Goal: Task Accomplishment & Management: Manage account settings

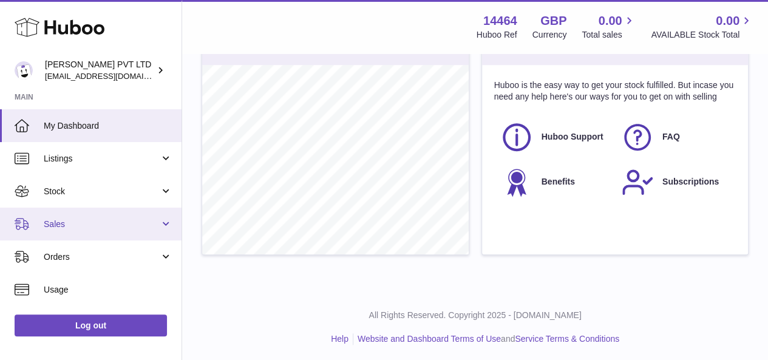
scroll to position [158, 0]
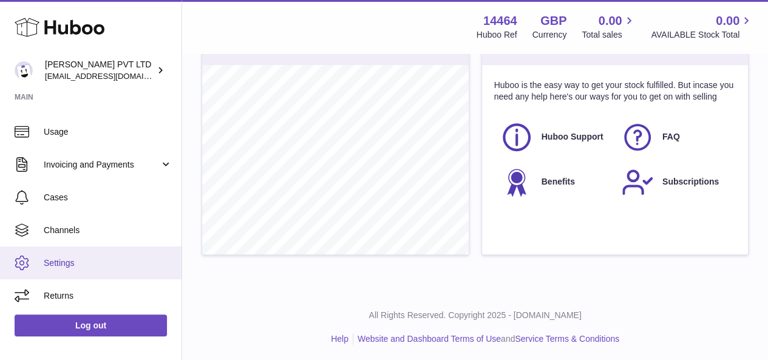
click at [61, 274] on link "Settings" at bounding box center [91, 263] width 182 height 33
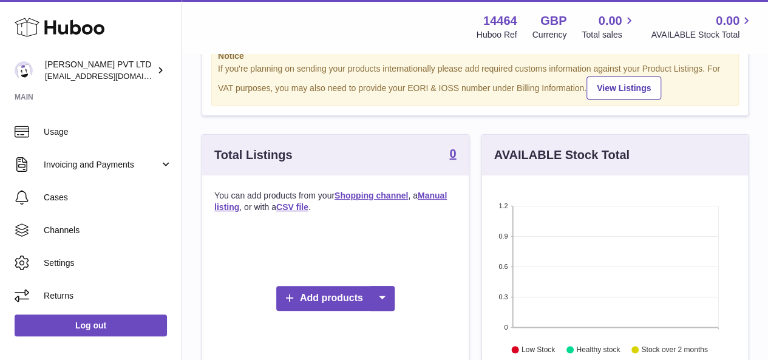
scroll to position [111, 0]
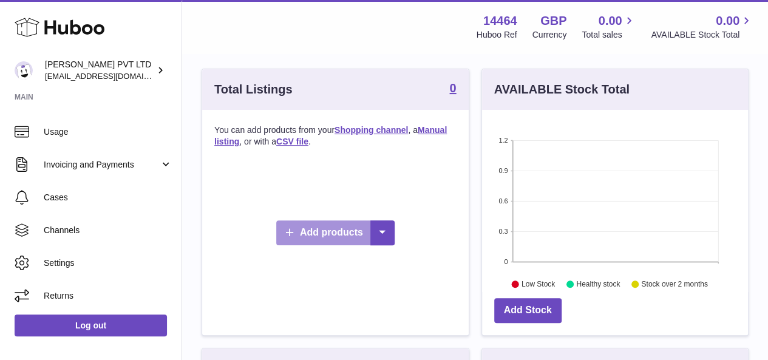
click at [315, 225] on link "Add products" at bounding box center [335, 233] width 118 height 25
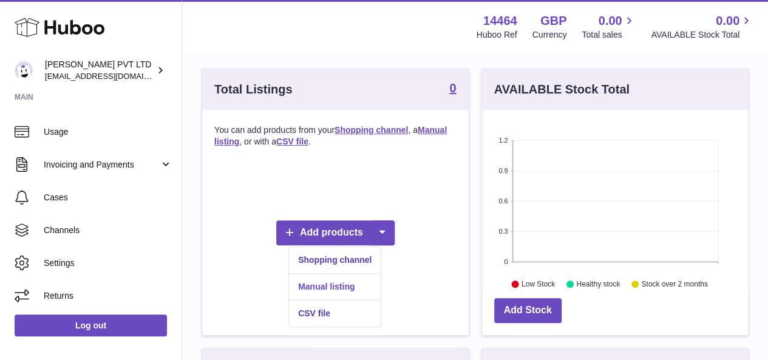
click at [339, 285] on link "Manual listing" at bounding box center [335, 287] width 92 height 26
click at [323, 314] on link "CSV file" at bounding box center [335, 314] width 92 height 26
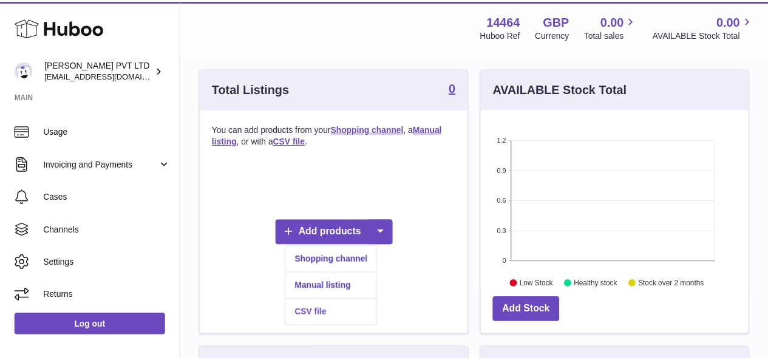
scroll to position [190, 271]
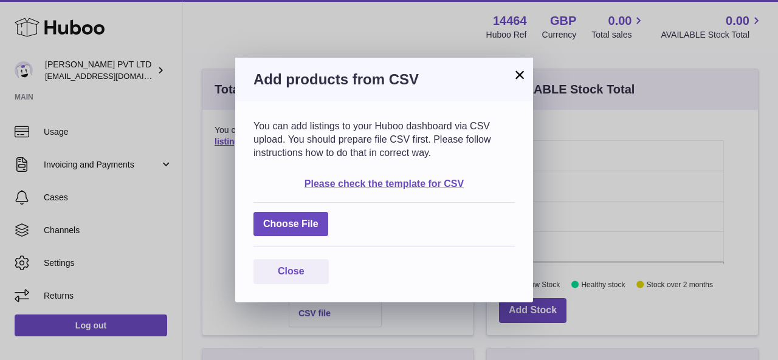
click at [521, 71] on button "×" at bounding box center [519, 74] width 15 height 15
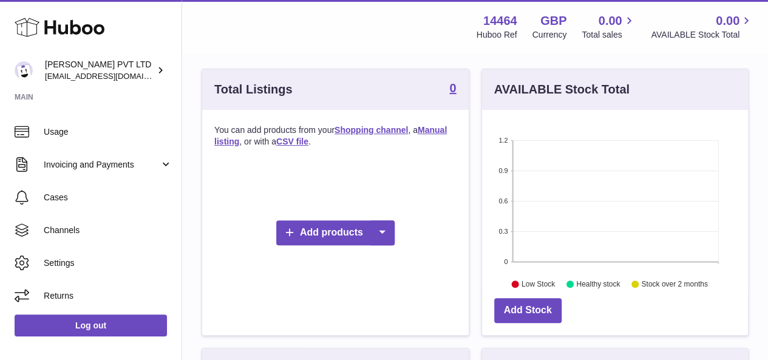
scroll to position [0, 0]
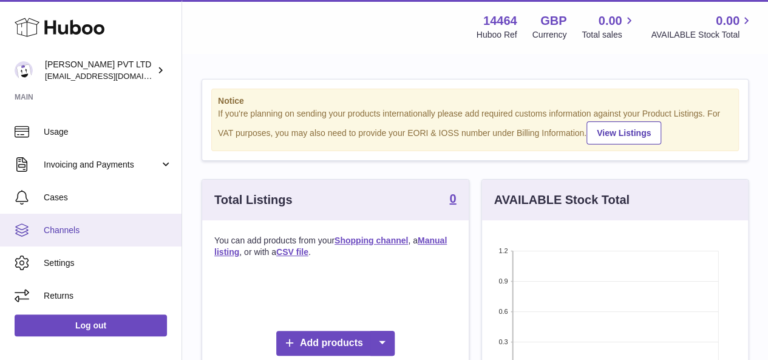
click at [80, 218] on link "Channels" at bounding box center [91, 230] width 182 height 33
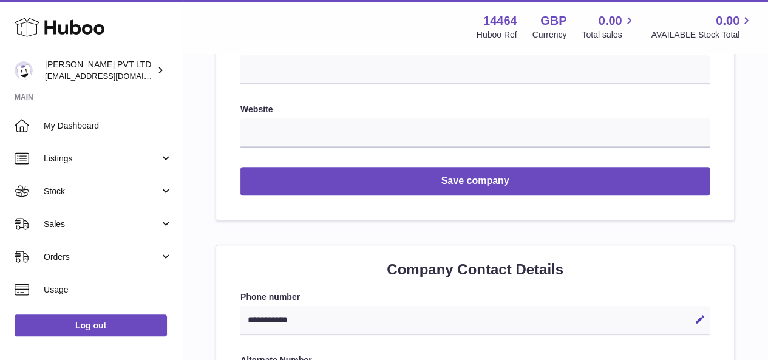
scroll to position [337, 0]
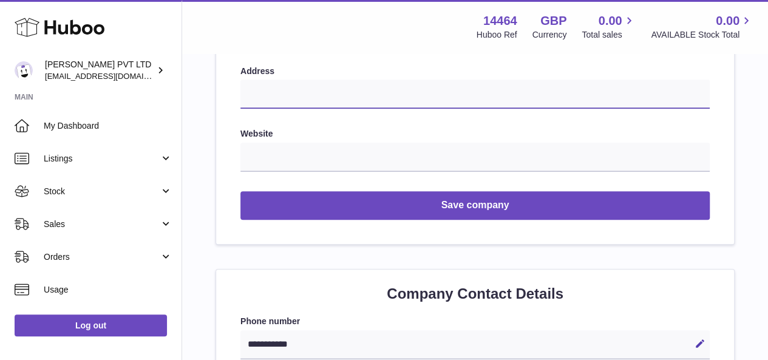
click at [375, 104] on input "text" at bounding box center [476, 94] width 470 height 29
type input "**********"
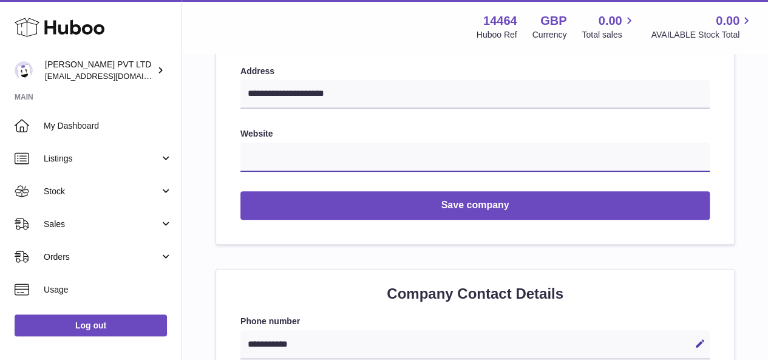
click at [362, 154] on input "text" at bounding box center [476, 157] width 470 height 29
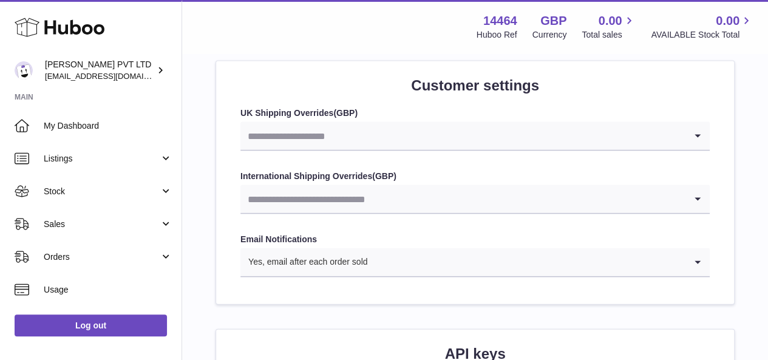
scroll to position [1206, 0]
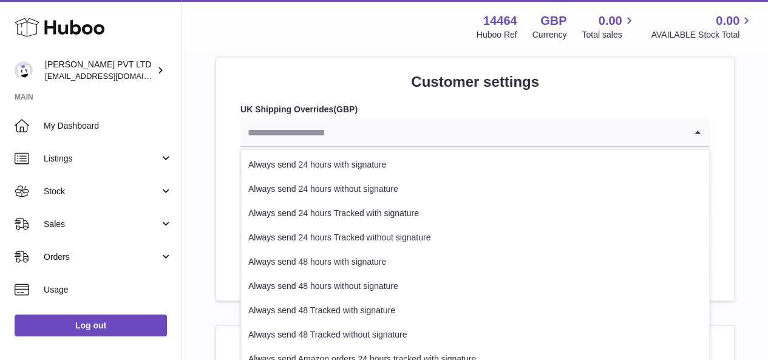
click at [372, 128] on input "Search for option" at bounding box center [463, 132] width 445 height 28
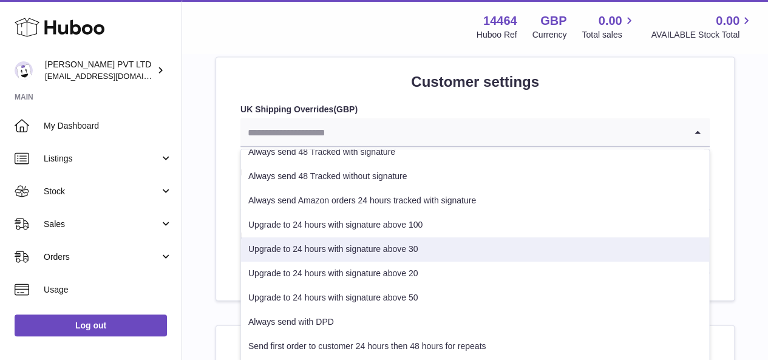
scroll to position [0, 0]
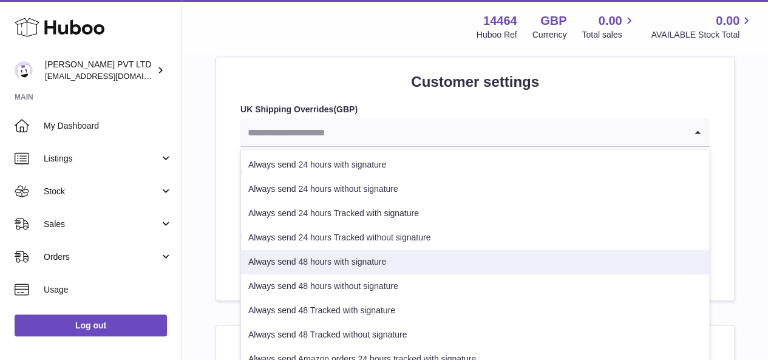
click at [391, 262] on li "Always send 48 hours with signature" at bounding box center [475, 262] width 468 height 24
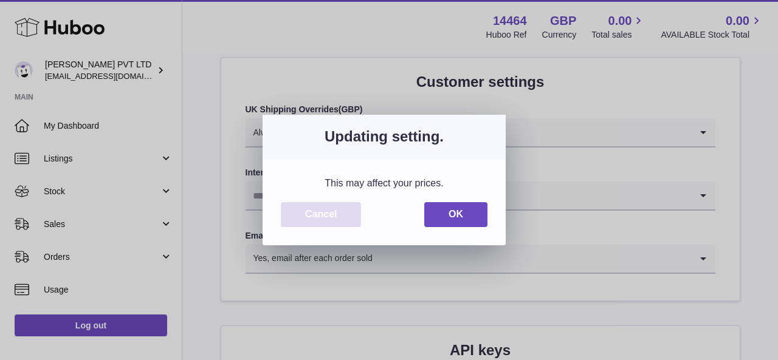
click at [355, 213] on button "Cancel" at bounding box center [321, 214] width 80 height 25
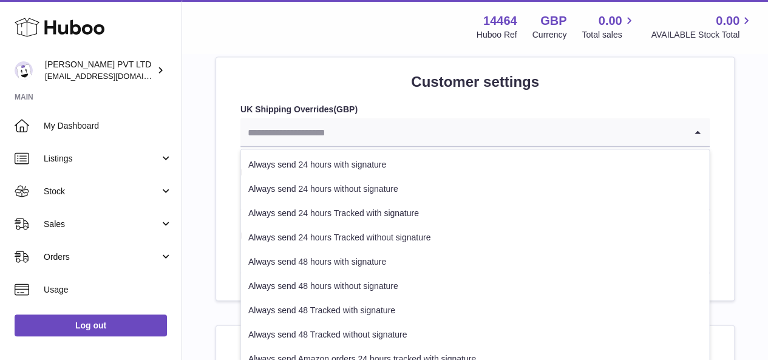
click at [392, 136] on input "Search for option" at bounding box center [463, 132] width 445 height 28
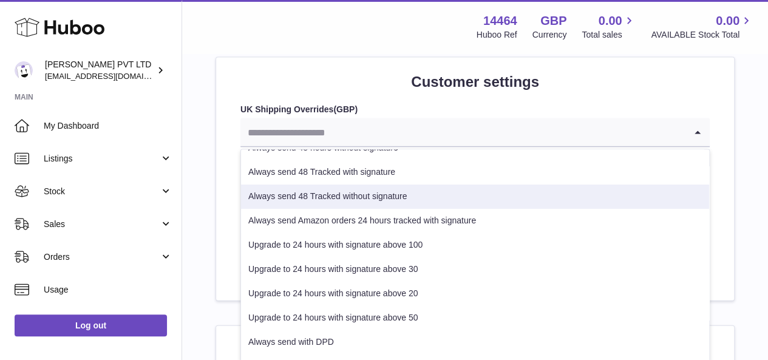
scroll to position [159, 0]
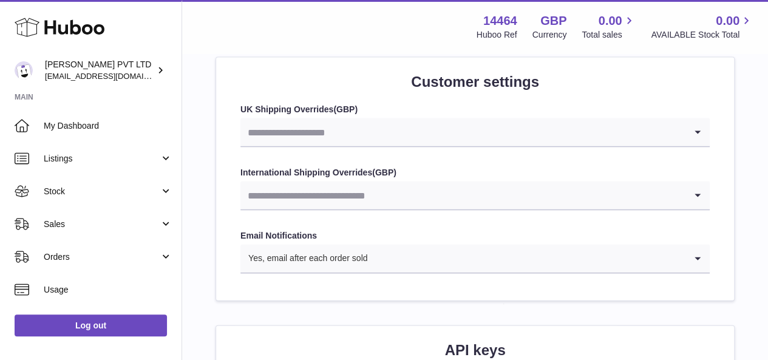
click at [233, 251] on div "Customer settings UK Shipping Overrides ( GBP ) Loading... International Shippi…" at bounding box center [475, 179] width 518 height 243
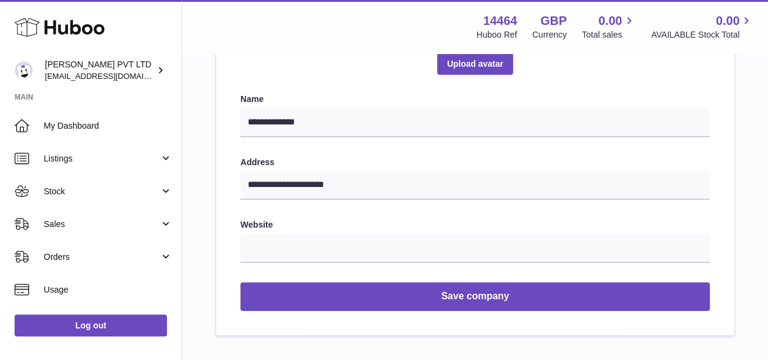
scroll to position [244, 0]
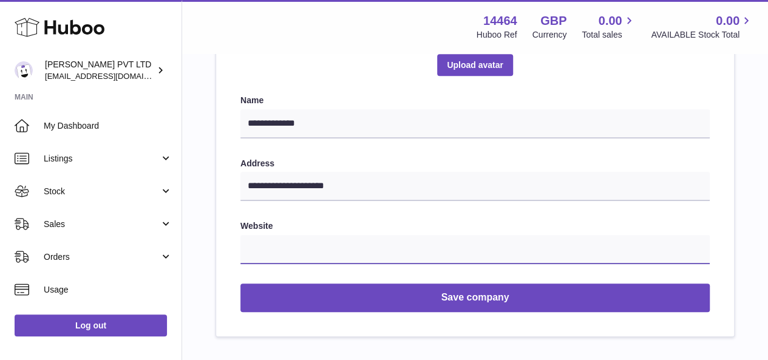
click at [262, 251] on input "text" at bounding box center [476, 249] width 470 height 29
paste input "**********"
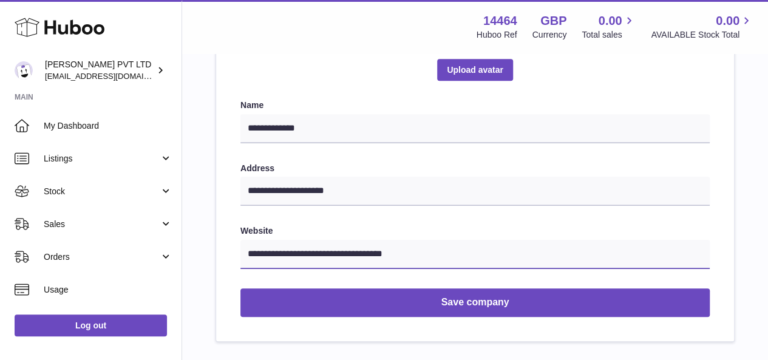
scroll to position [239, 0]
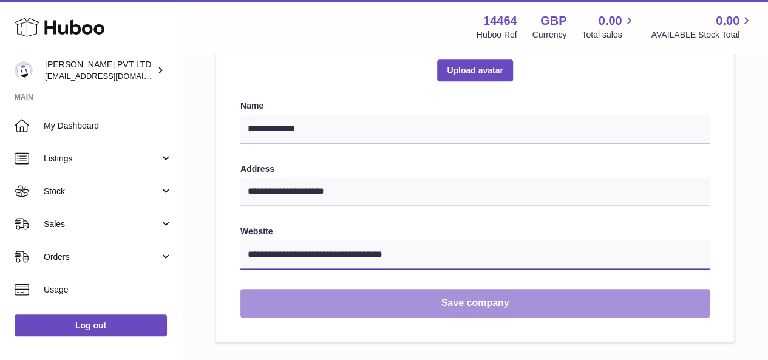
type input "**********"
click at [362, 296] on button "Save company" at bounding box center [476, 303] width 470 height 29
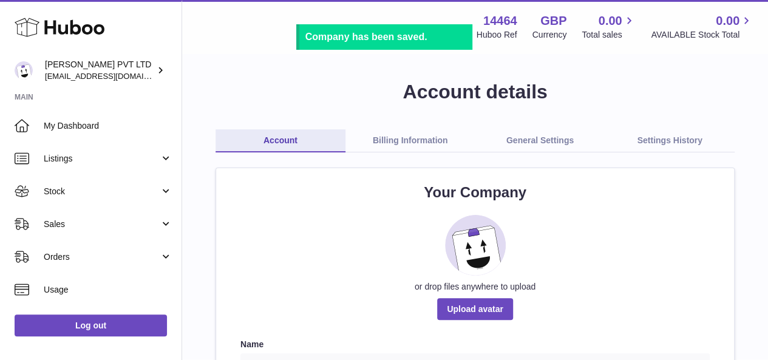
scroll to position [0, 0]
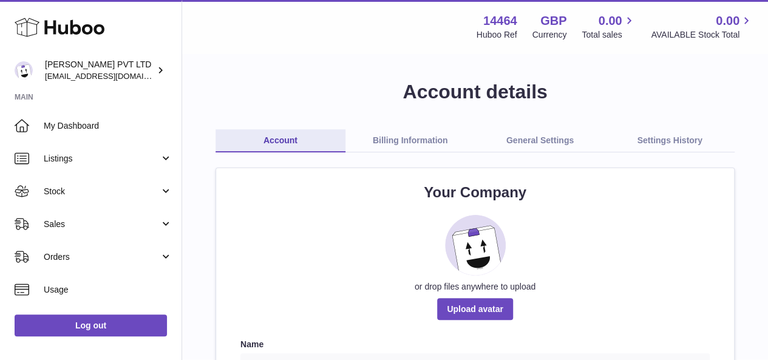
click at [397, 142] on link "Billing Information" at bounding box center [411, 140] width 130 height 23
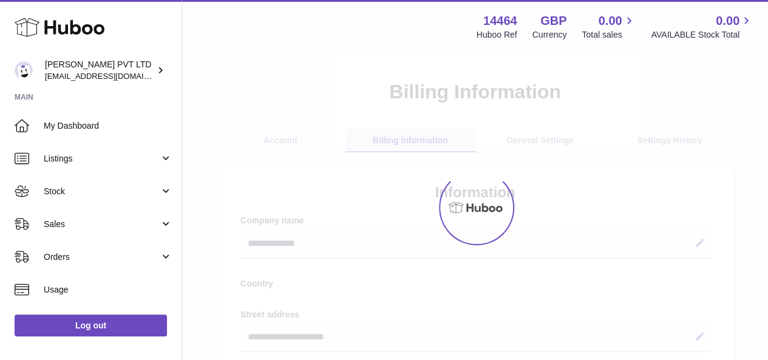
select select "**"
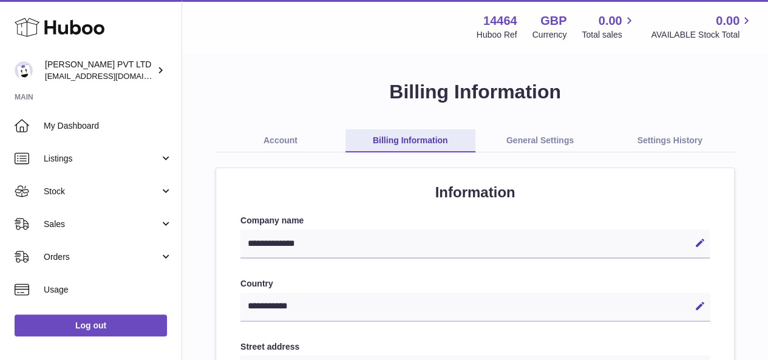
click at [282, 146] on link "Account" at bounding box center [281, 140] width 130 height 23
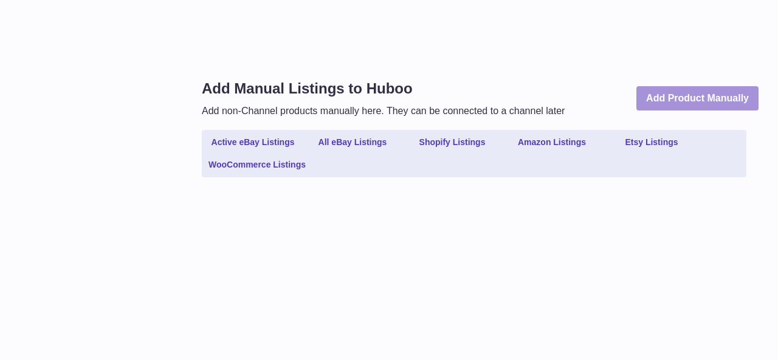
click at [642, 101] on link "Add Product Manually" at bounding box center [697, 98] width 122 height 25
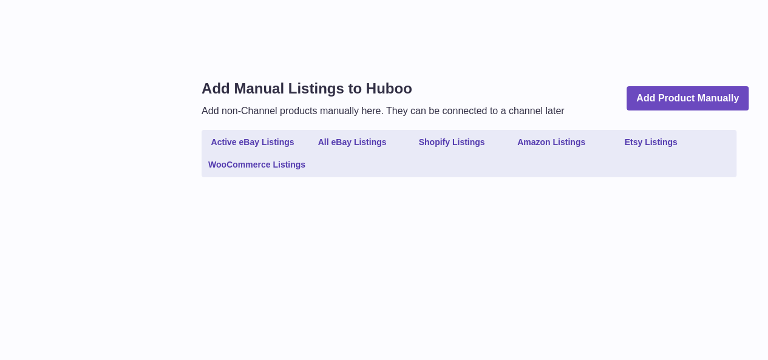
select select
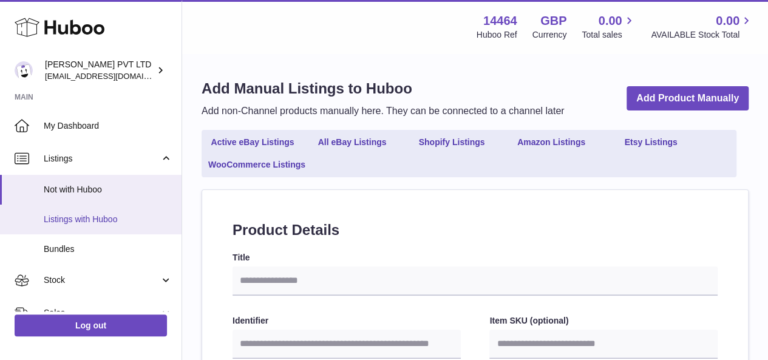
click at [129, 231] on link "Listings with Huboo" at bounding box center [91, 220] width 182 height 30
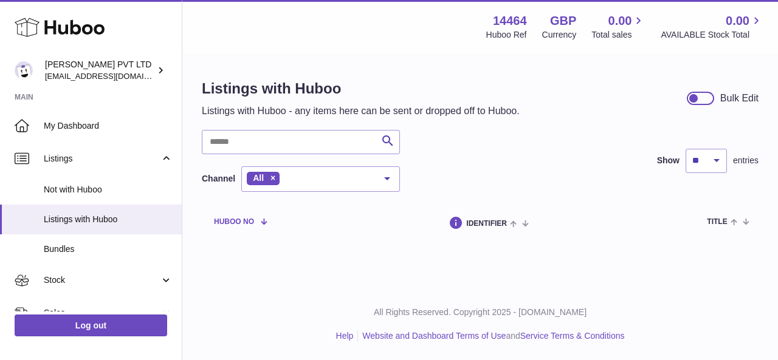
click at [253, 225] on span "Huboo no" at bounding box center [234, 222] width 40 height 8
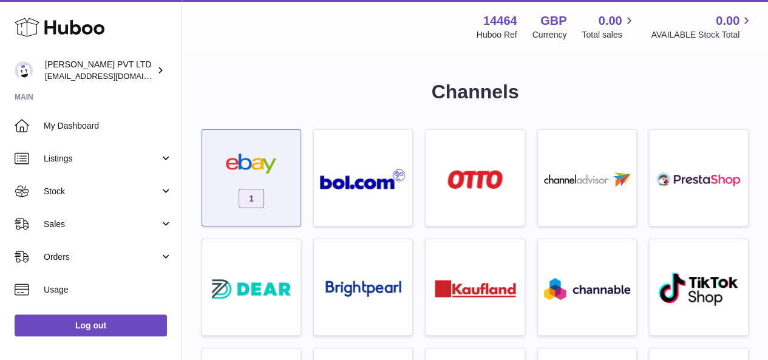
click at [275, 168] on img at bounding box center [251, 164] width 86 height 20
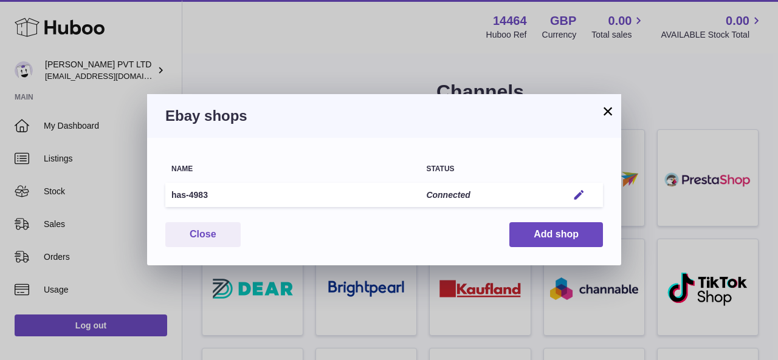
click at [606, 109] on button "×" at bounding box center [607, 111] width 15 height 15
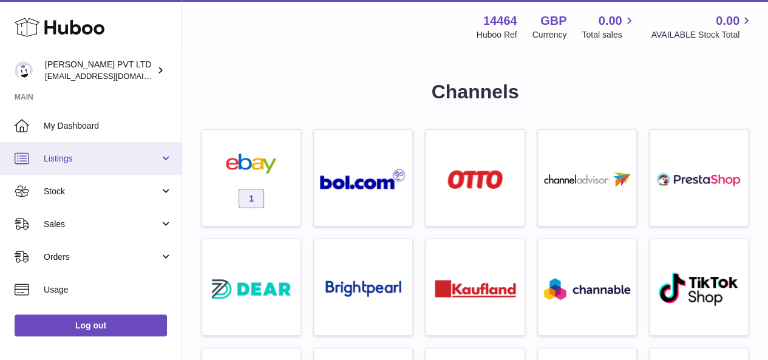
click at [105, 146] on link "Listings" at bounding box center [91, 158] width 182 height 33
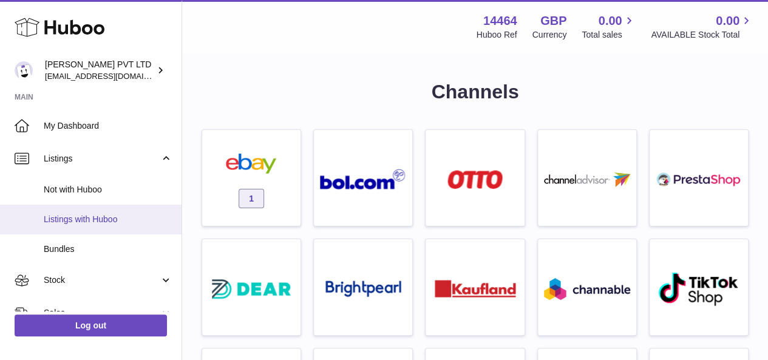
click at [108, 214] on span "Listings with Huboo" at bounding box center [108, 220] width 129 height 12
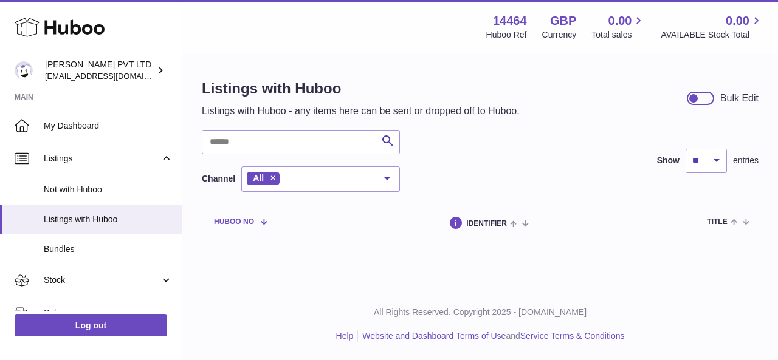
click at [254, 233] on th "Huboo no" at bounding box center [239, 222] width 75 height 36
click at [336, 146] on input "text" at bounding box center [301, 142] width 198 height 24
type input "*"
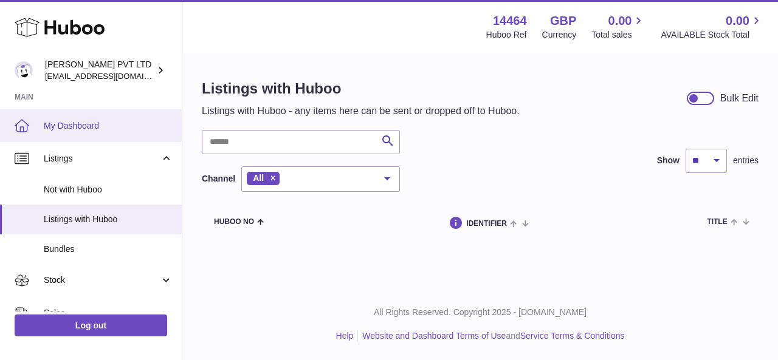
click at [94, 135] on link "My Dashboard" at bounding box center [91, 125] width 182 height 33
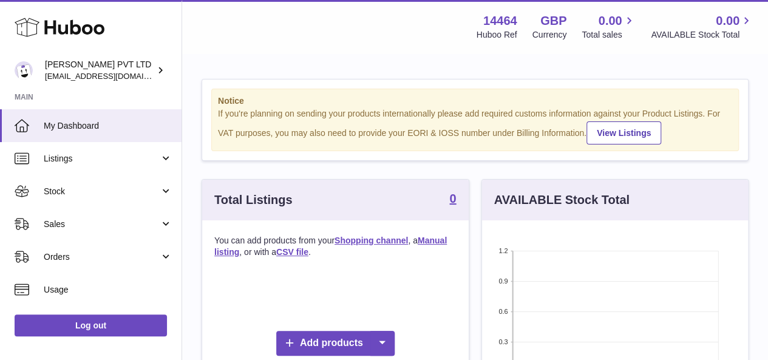
scroll to position [190, 266]
click at [614, 135] on link "View Listings" at bounding box center [624, 132] width 75 height 23
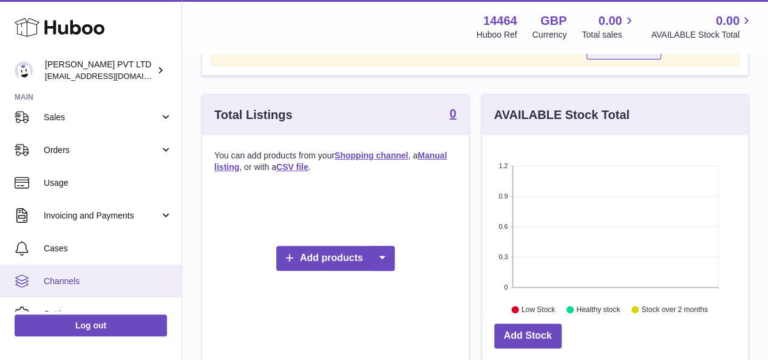
scroll to position [104, 0]
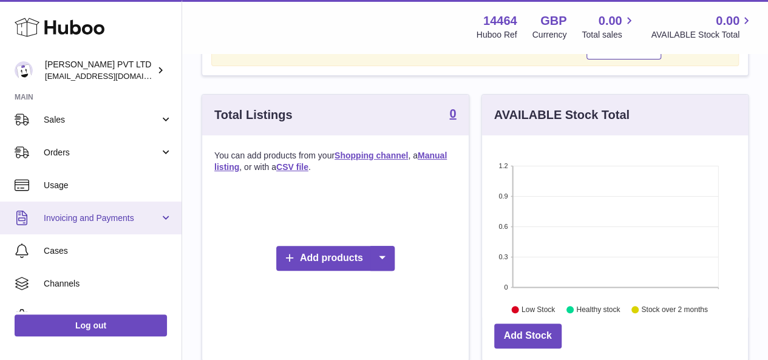
click at [165, 217] on link "Invoicing and Payments" at bounding box center [91, 218] width 182 height 33
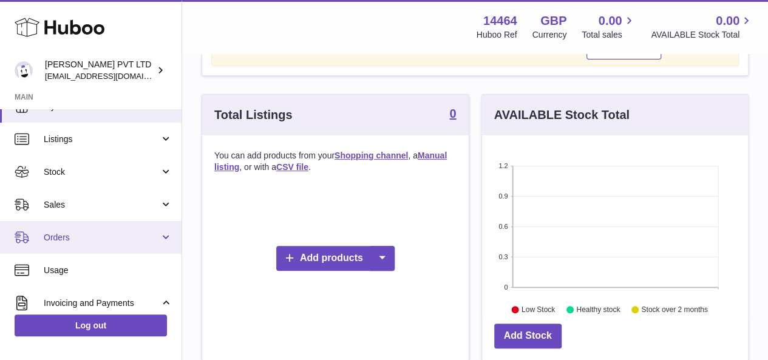
scroll to position [18, 0]
click at [164, 239] on link "Orders" at bounding box center [91, 238] width 182 height 33
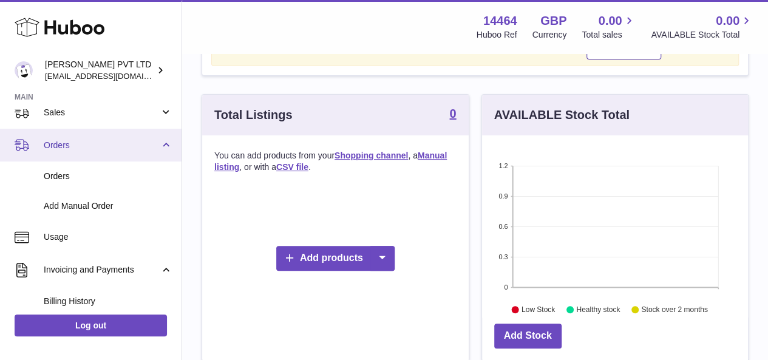
scroll to position [0, 0]
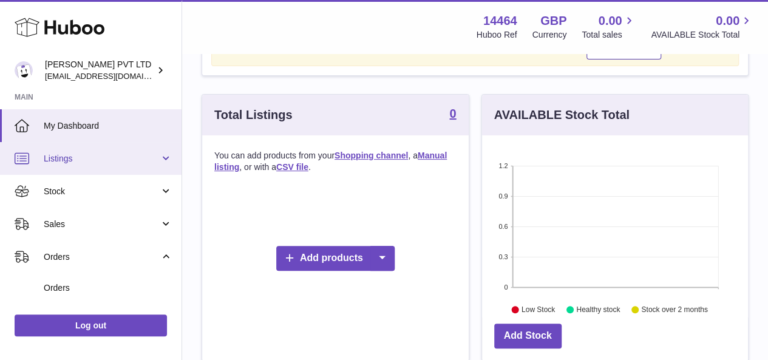
click at [165, 157] on link "Listings" at bounding box center [91, 158] width 182 height 33
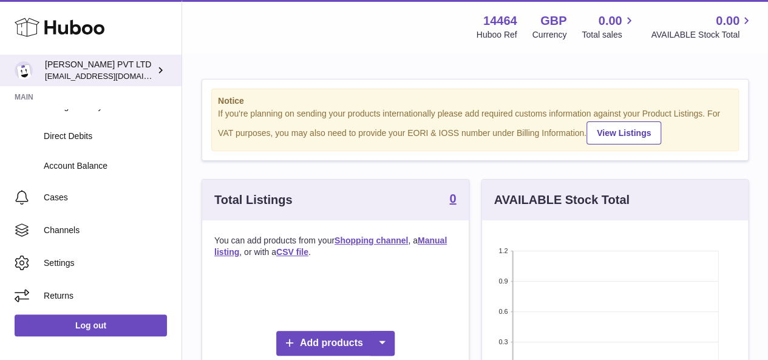
click at [160, 74] on icon at bounding box center [160, 70] width 13 height 13
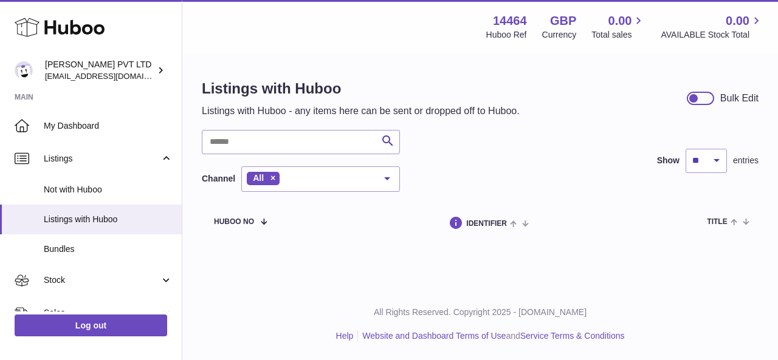
click at [703, 92] on div at bounding box center [699, 98] width 27 height 13
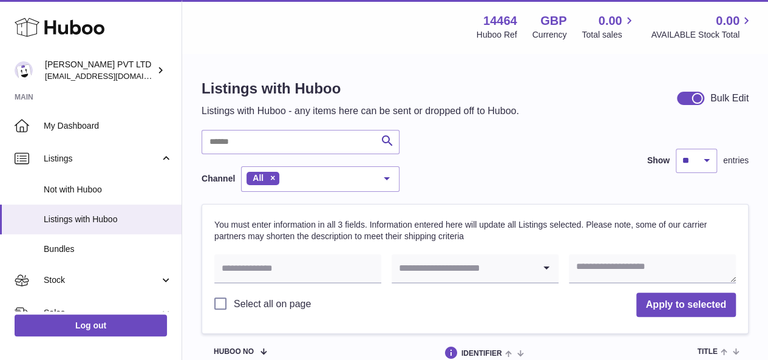
click at [691, 106] on div "Listings with Huboo Listings with Huboo - any items here can be sent or dropped…" at bounding box center [475, 98] width 547 height 39
click at [690, 100] on div at bounding box center [690, 98] width 27 height 13
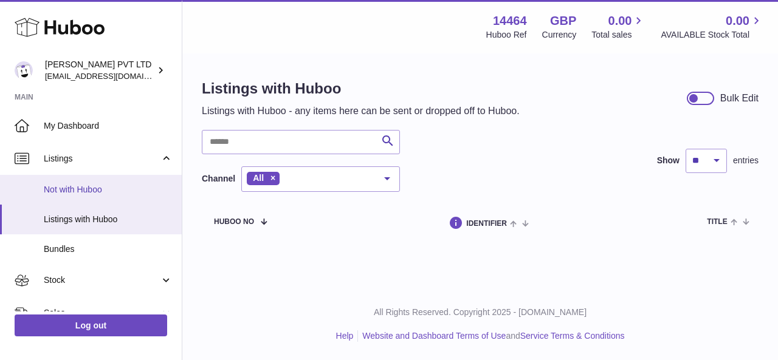
click at [89, 188] on span "Not with Huboo" at bounding box center [108, 190] width 129 height 12
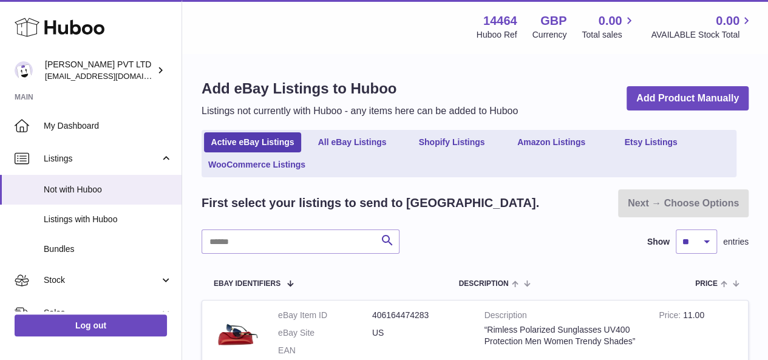
click at [272, 139] on div "Menu Huboo 14464 Huboo Ref GBP Currency 0.00 Total sales 0.00 AVAILABLE Stock T…" at bounding box center [475, 241] width 586 height 482
click at [272, 139] on link "Active eBay Listings" at bounding box center [252, 142] width 97 height 20
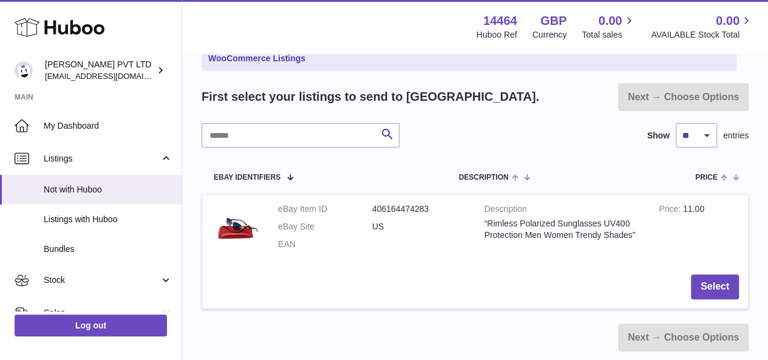
scroll to position [112, 0]
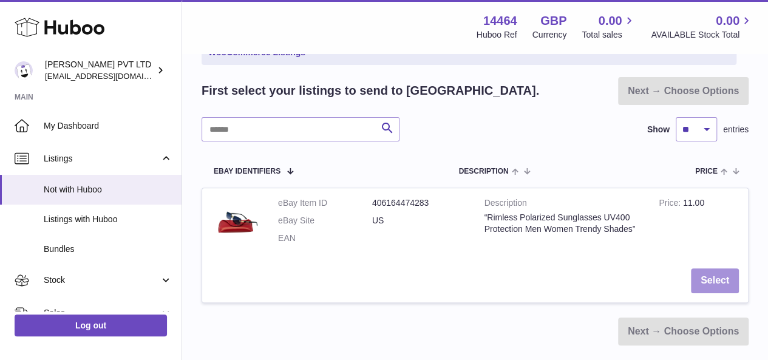
click at [707, 273] on button "Select" at bounding box center [715, 281] width 48 height 25
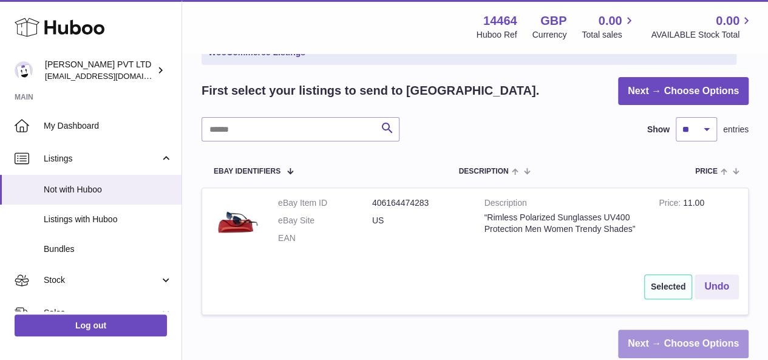
click at [638, 340] on link "Next → Choose Options" at bounding box center [683, 344] width 131 height 29
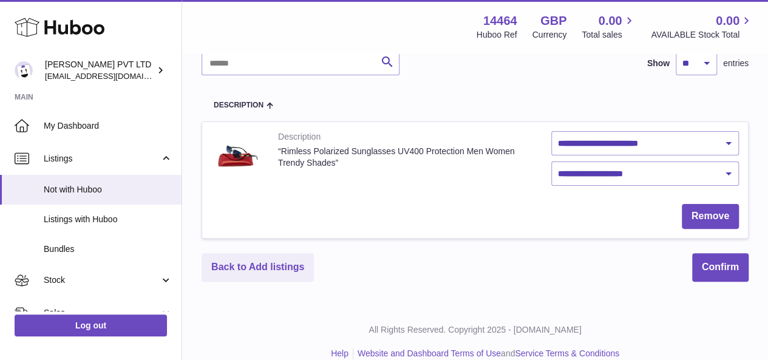
scroll to position [76, 0]
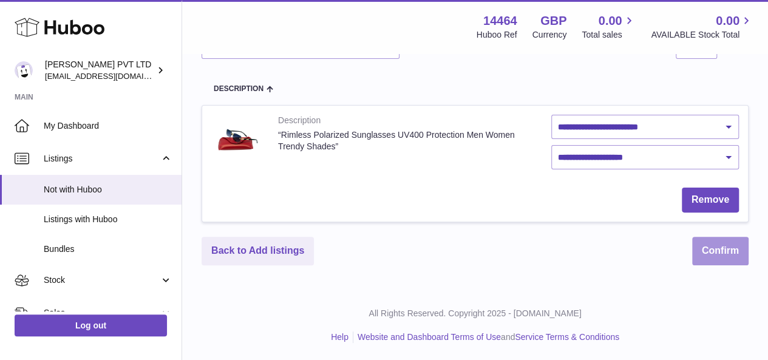
click at [720, 259] on button "Confirm" at bounding box center [721, 251] width 56 height 29
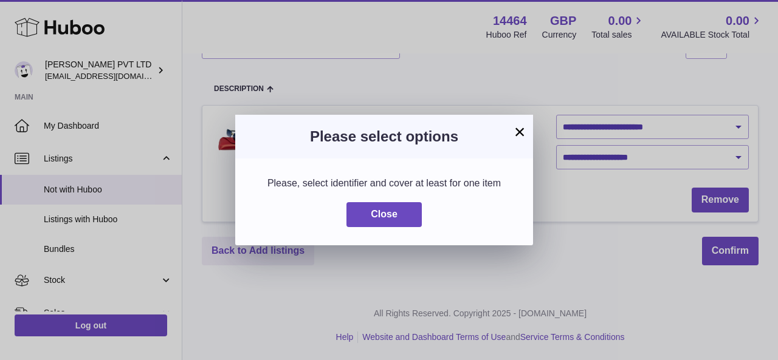
click at [516, 128] on button "×" at bounding box center [519, 132] width 15 height 15
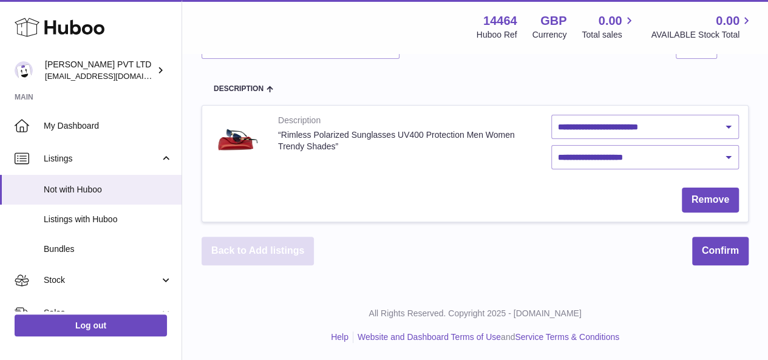
click at [272, 247] on link "Back to Add listings" at bounding box center [258, 251] width 112 height 29
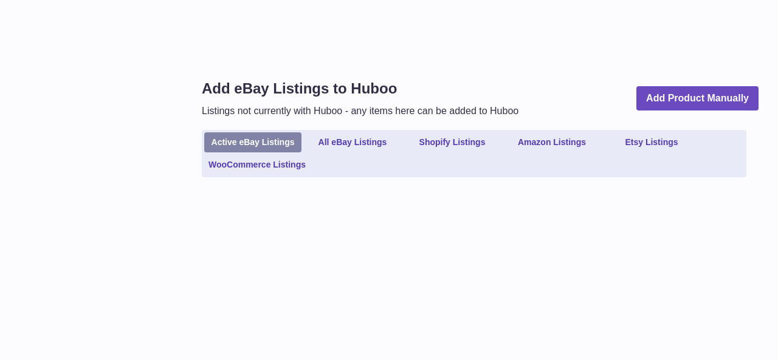
click at [266, 145] on link "Active eBay Listings" at bounding box center [252, 142] width 97 height 20
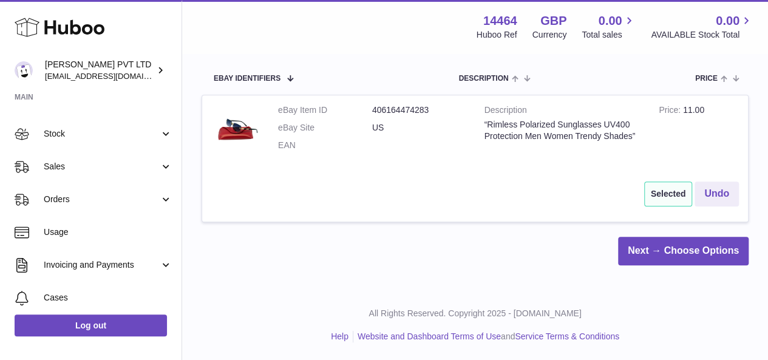
scroll to position [169, 0]
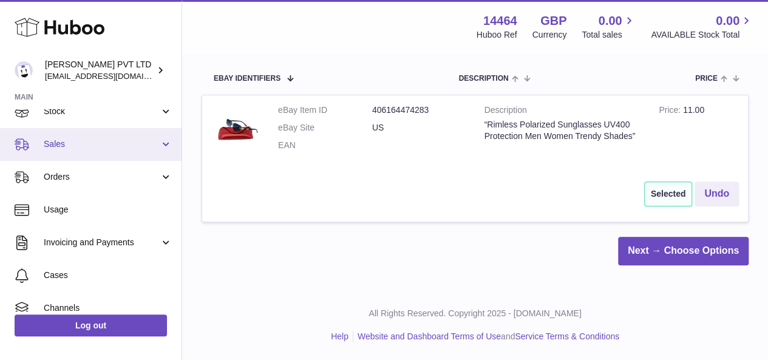
click at [105, 155] on link "Sales" at bounding box center [91, 144] width 182 height 33
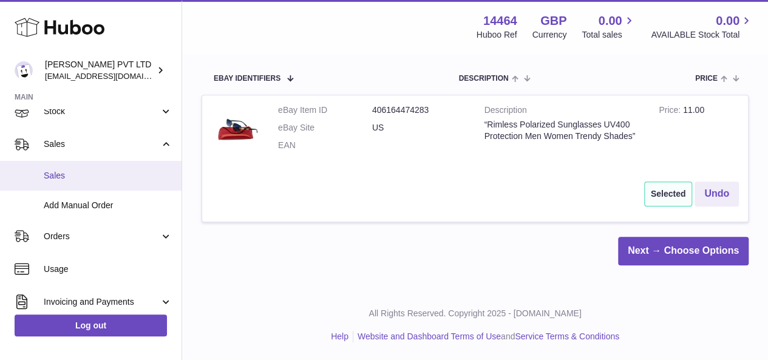
click at [101, 176] on span "Sales" at bounding box center [108, 176] width 129 height 12
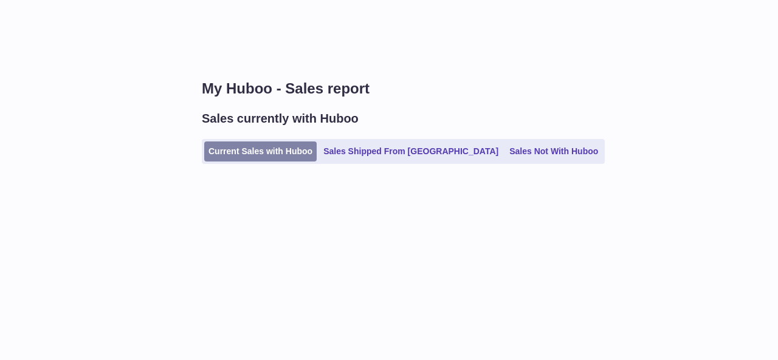
click at [232, 156] on link "Current Sales with Huboo" at bounding box center [260, 152] width 112 height 20
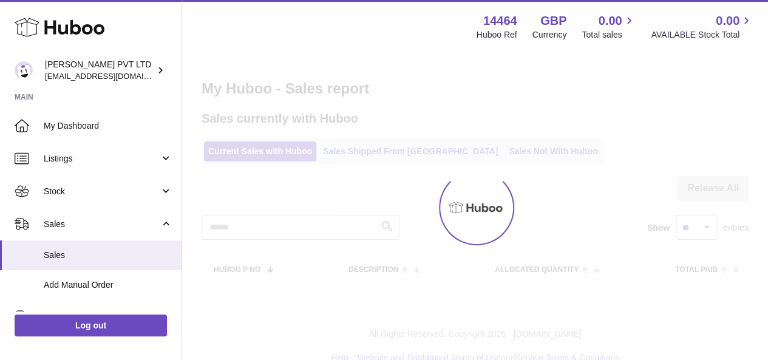
scroll to position [21, 0]
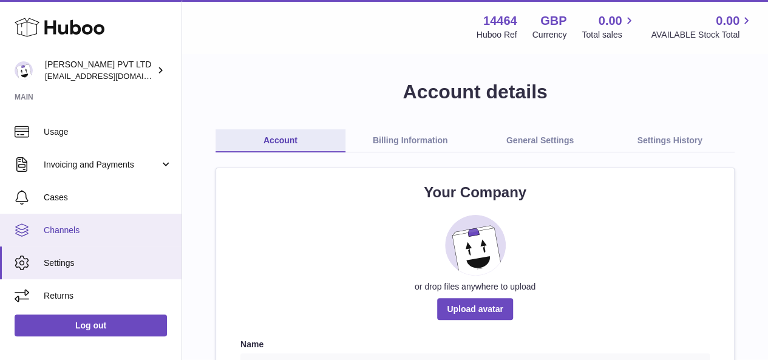
click at [75, 234] on span "Channels" at bounding box center [108, 231] width 129 height 12
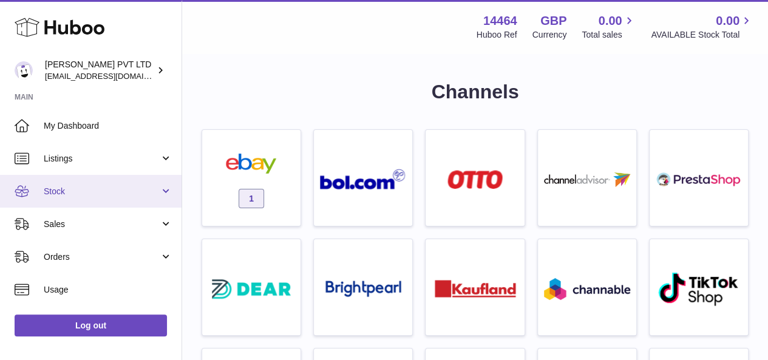
click at [154, 189] on span "Stock" at bounding box center [102, 192] width 116 height 12
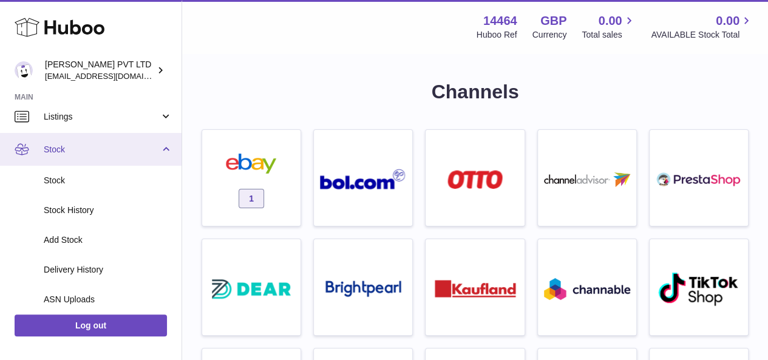
scroll to position [43, 0]
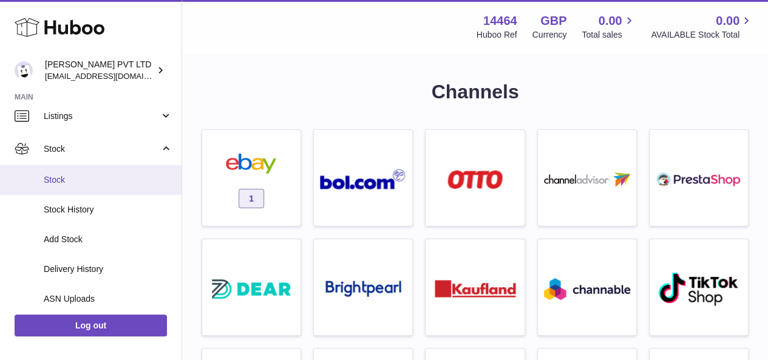
click at [111, 178] on span "Stock" at bounding box center [108, 180] width 129 height 12
